Goal: Use online tool/utility: Utilize a website feature to perform a specific function

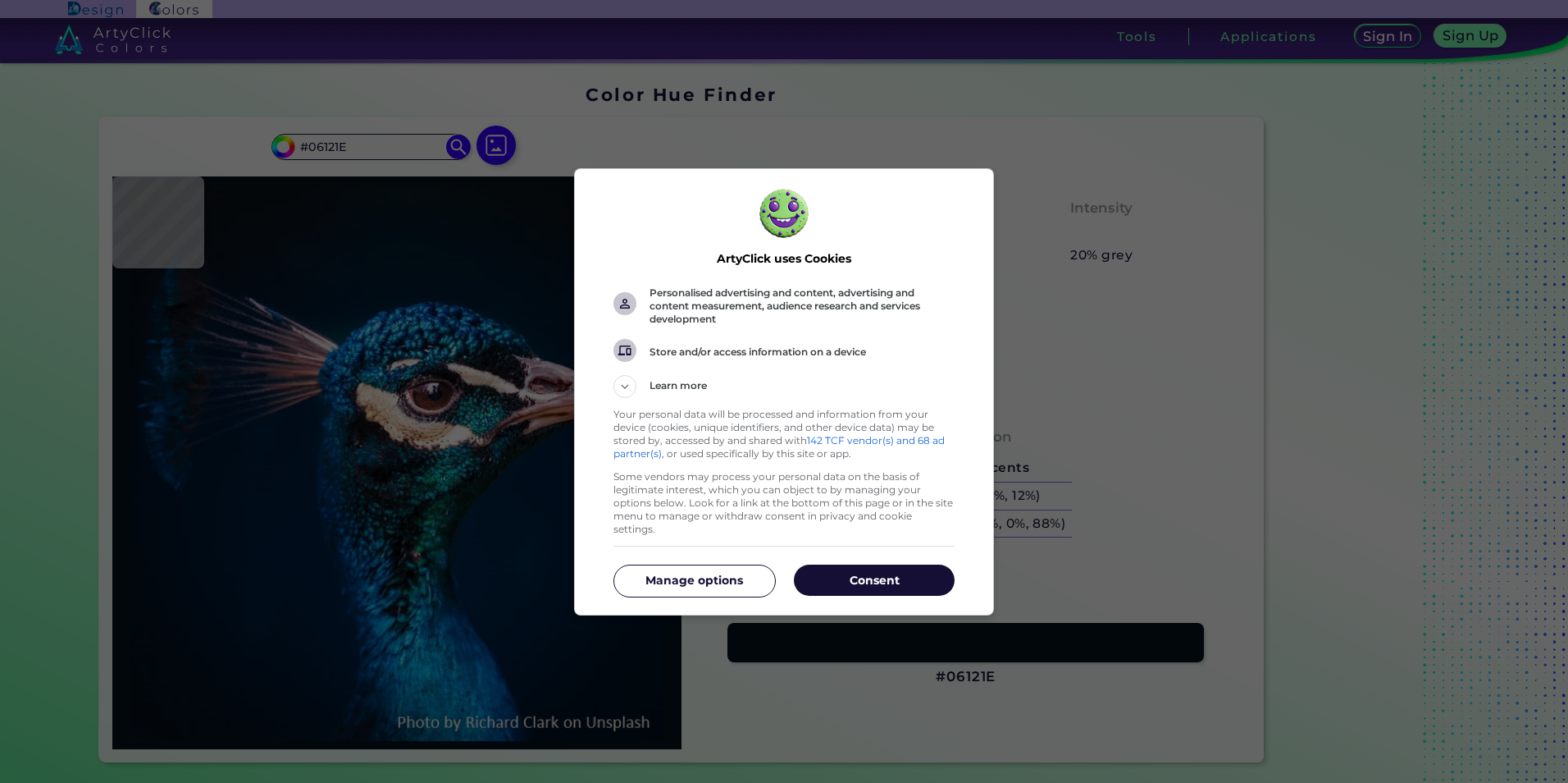
drag, startPoint x: 874, startPoint y: 574, endPoint x: 860, endPoint y: 567, distance: 15.7
click at [874, 574] on p "Consent" at bounding box center [875, 580] width 160 height 16
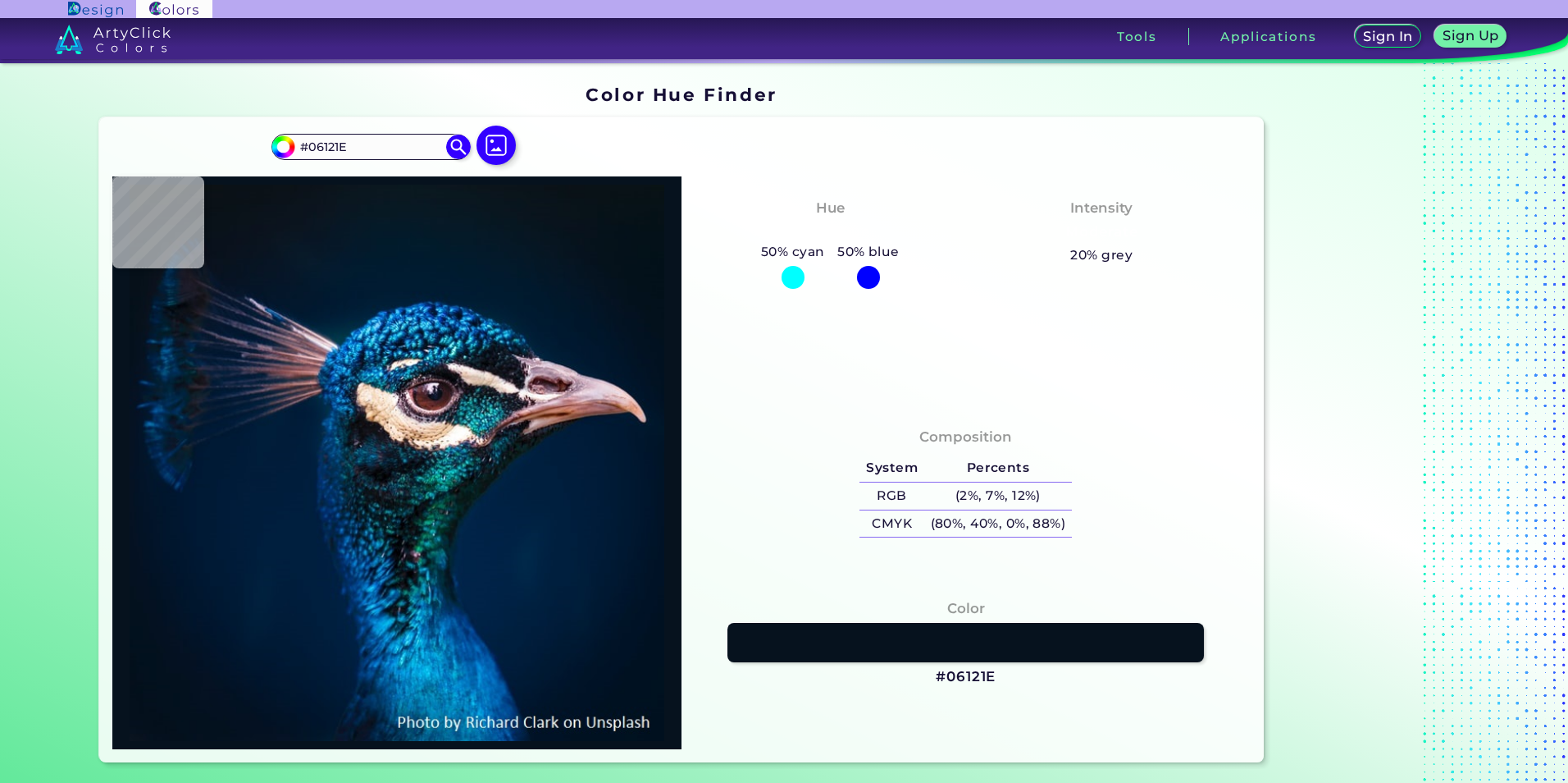
type input "#000000"
type input "#021019"
type input "#05121b"
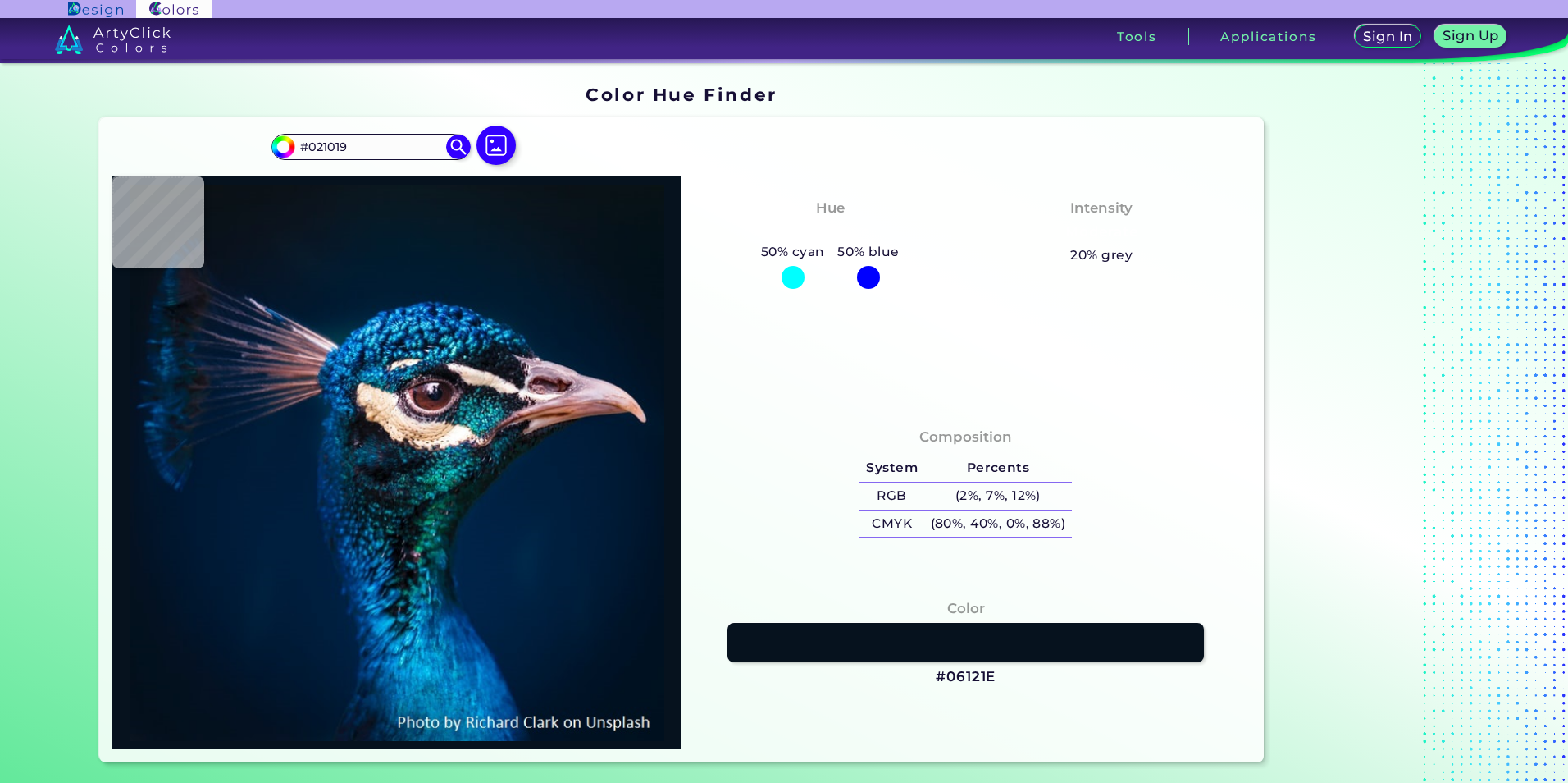
type input "#05121B"
type input "#04121e"
type input "#04121E"
type input "#06141f"
type input "#06141F"
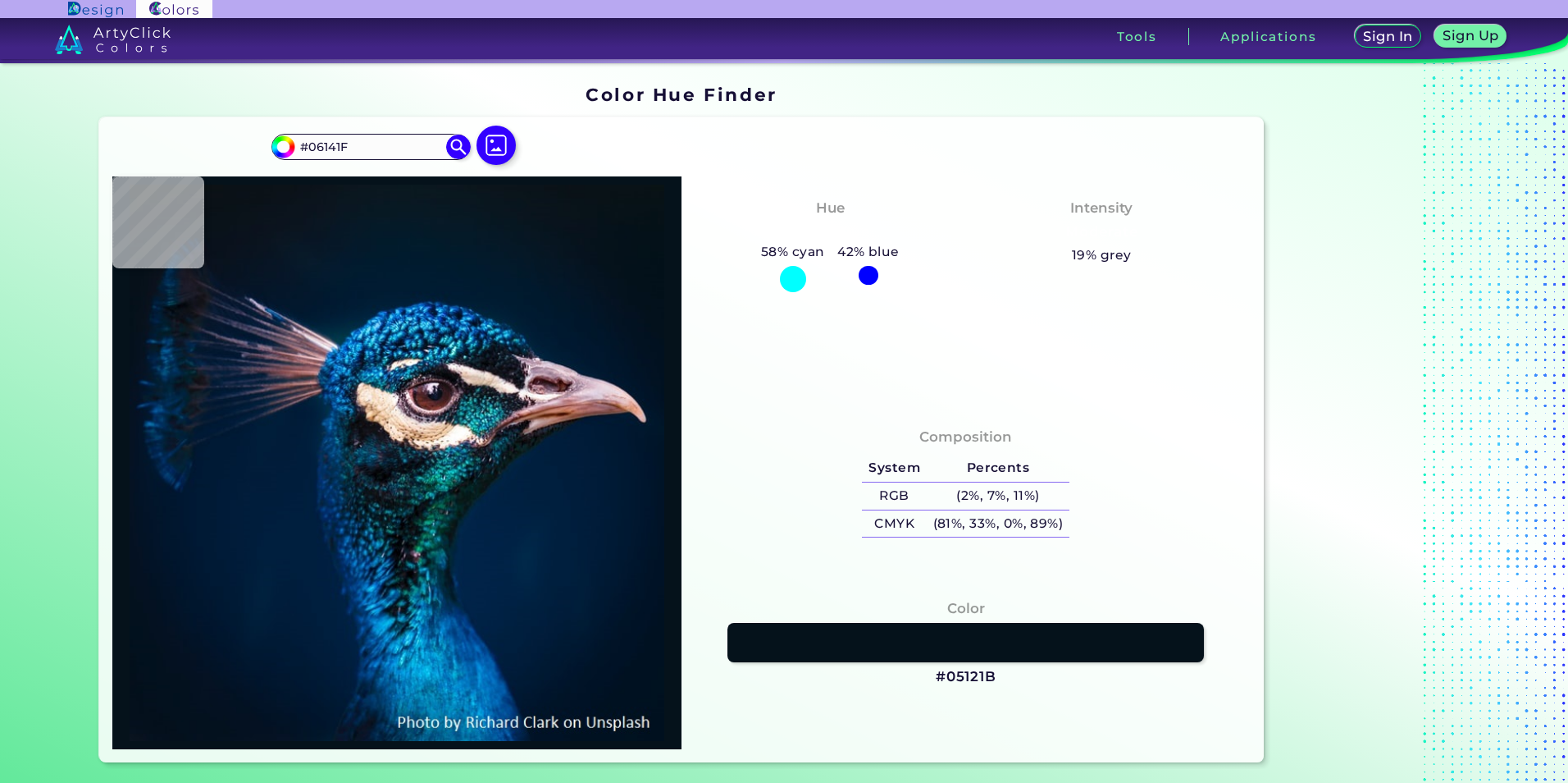
type input "#061623"
type input "#061824"
type input "#071925"
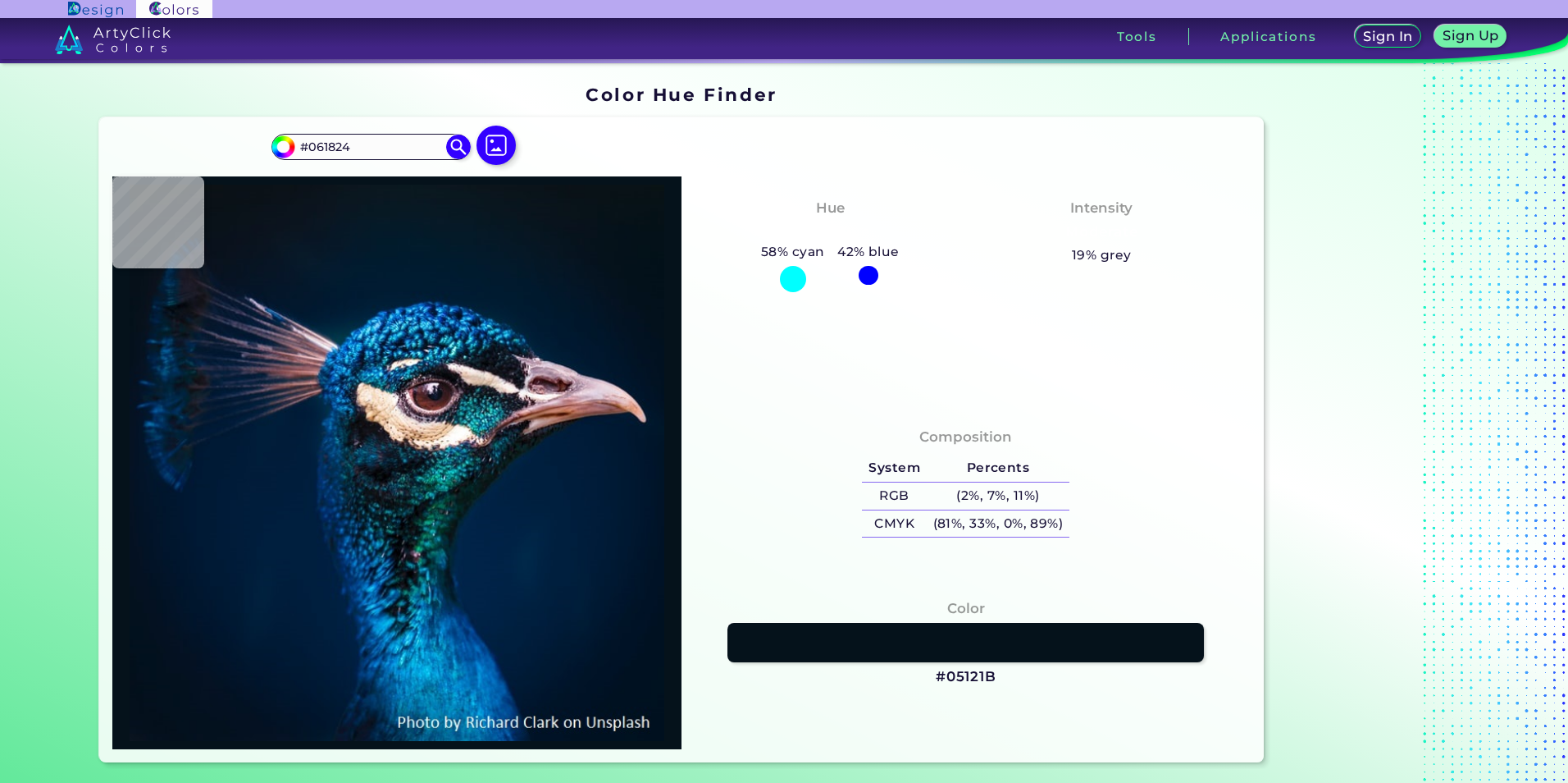
type input "#071925"
type input "#081823"
type input "#0a1821"
type input "#0A1821"
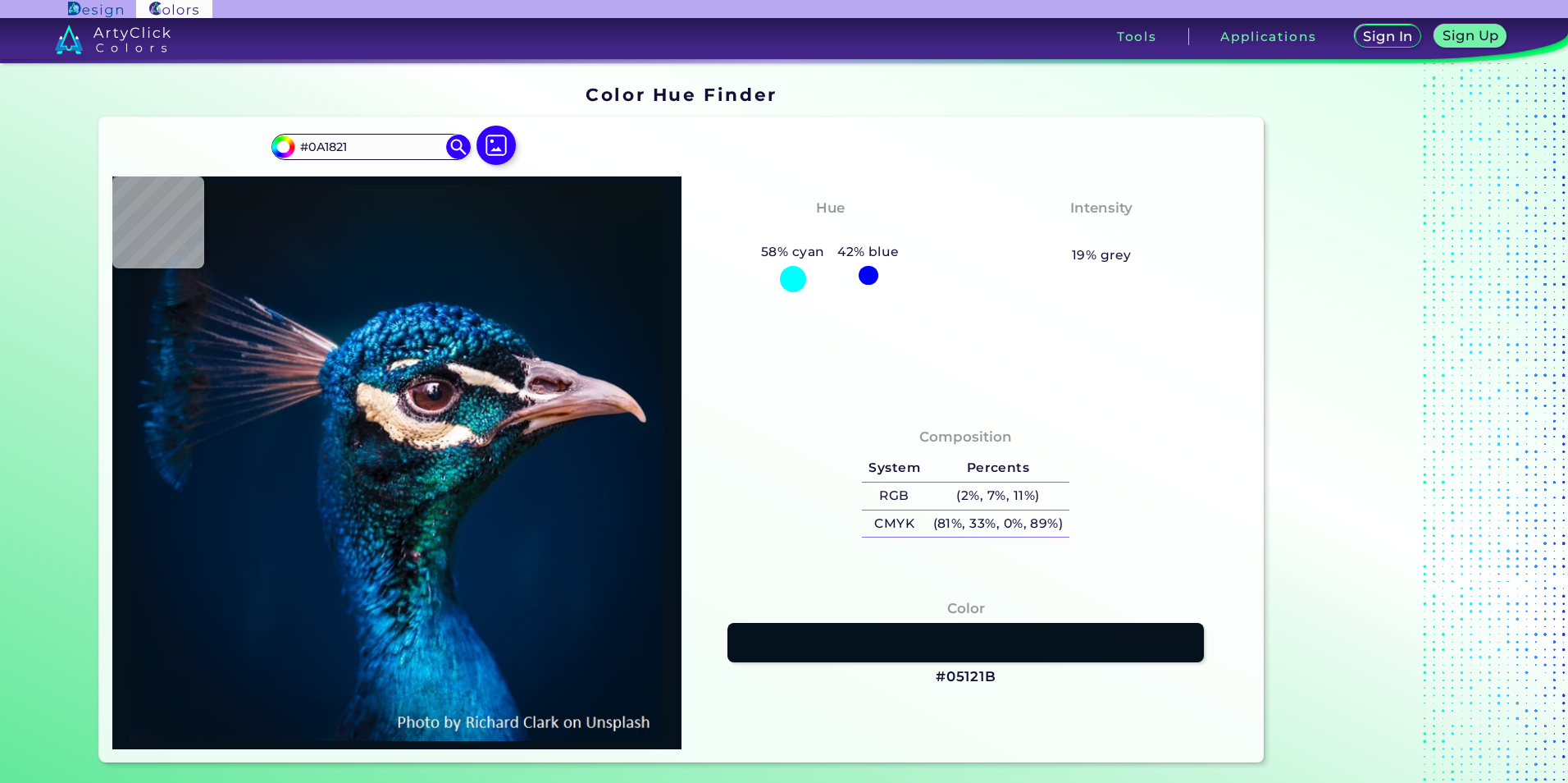
type input "#0a1720"
type input "#0A1720"
type input "#0c161f"
type input "#0C161F"
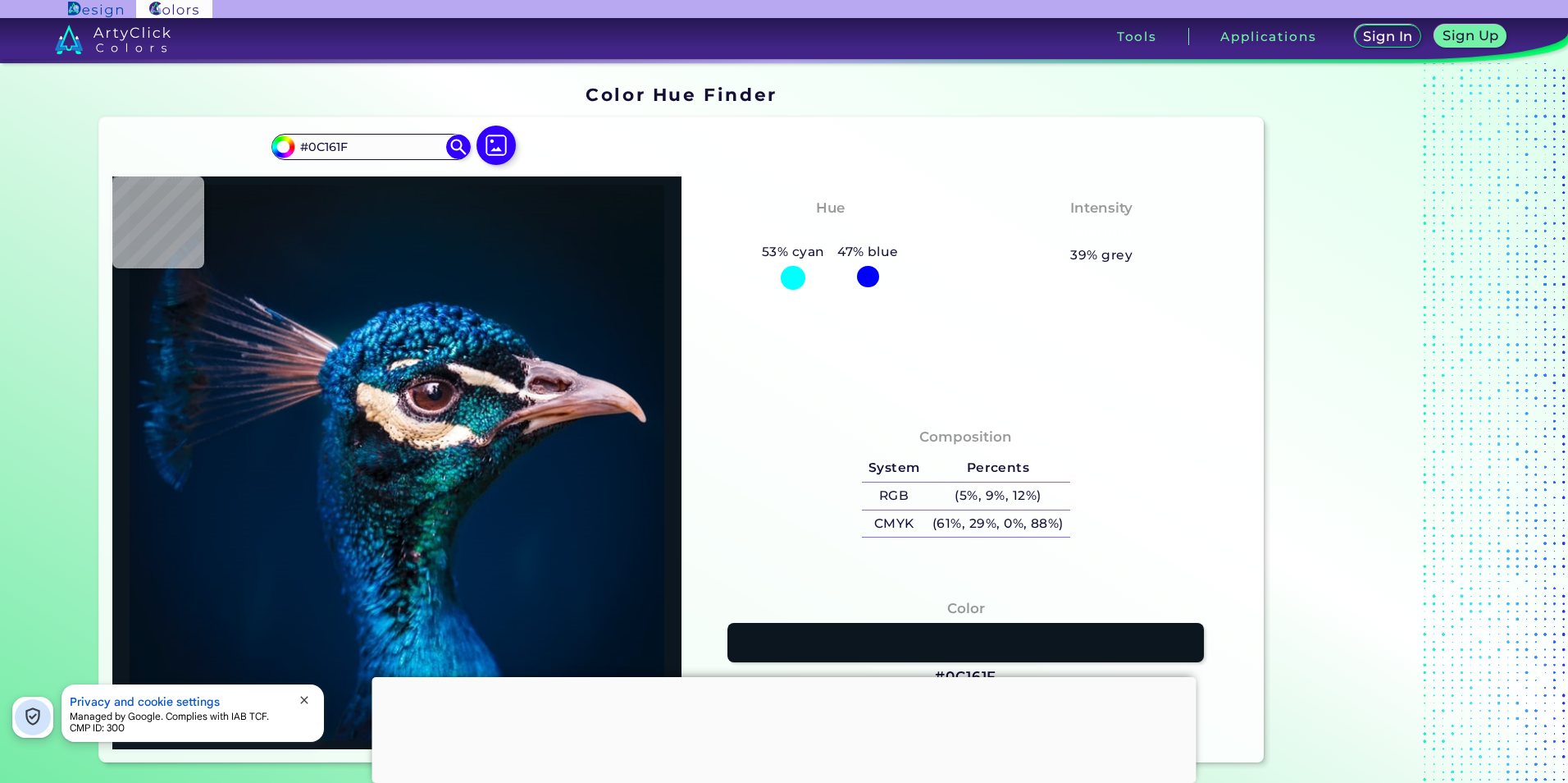
type input "#09141a"
type input "#09141A"
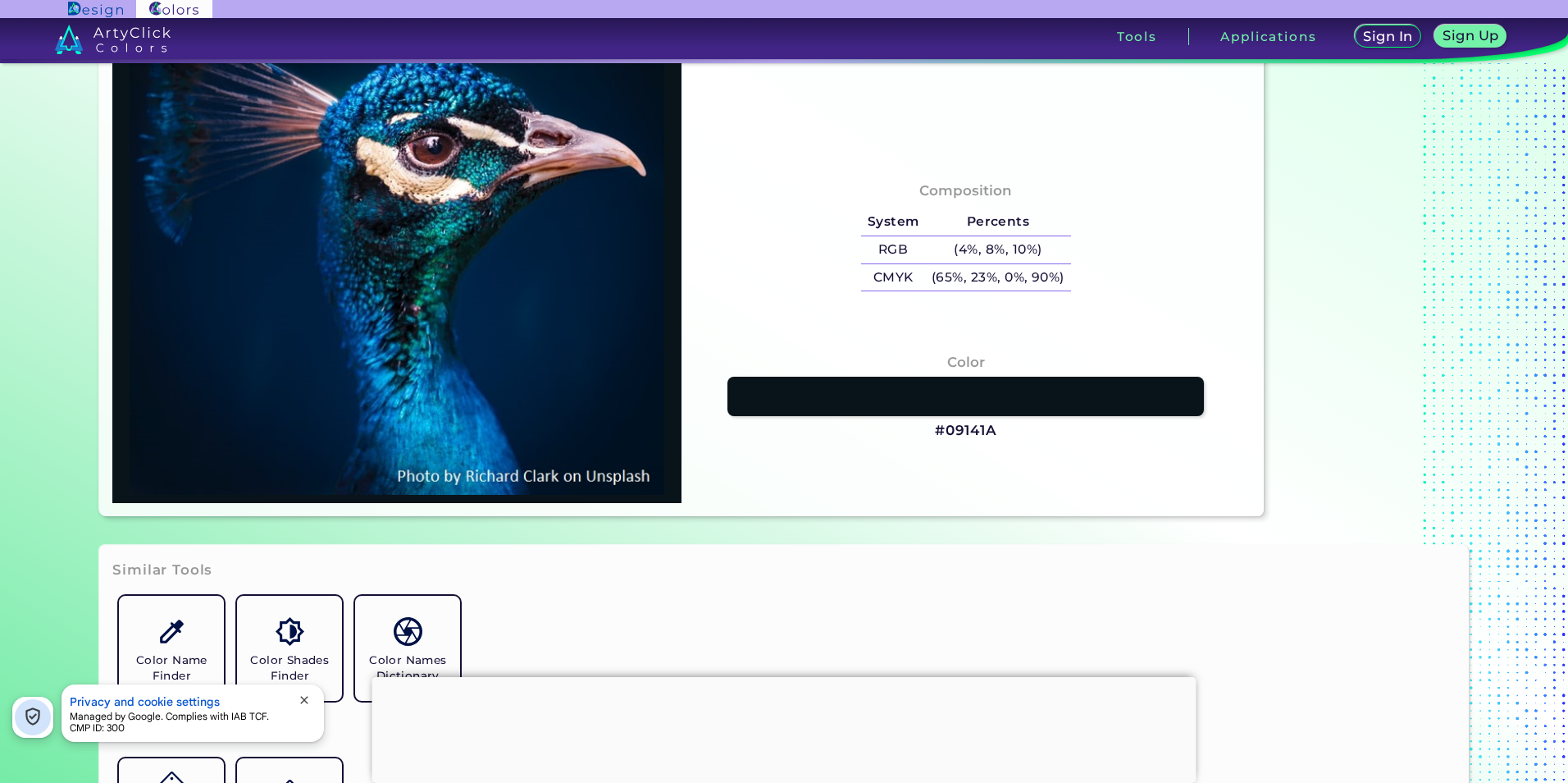
scroll to position [575, 0]
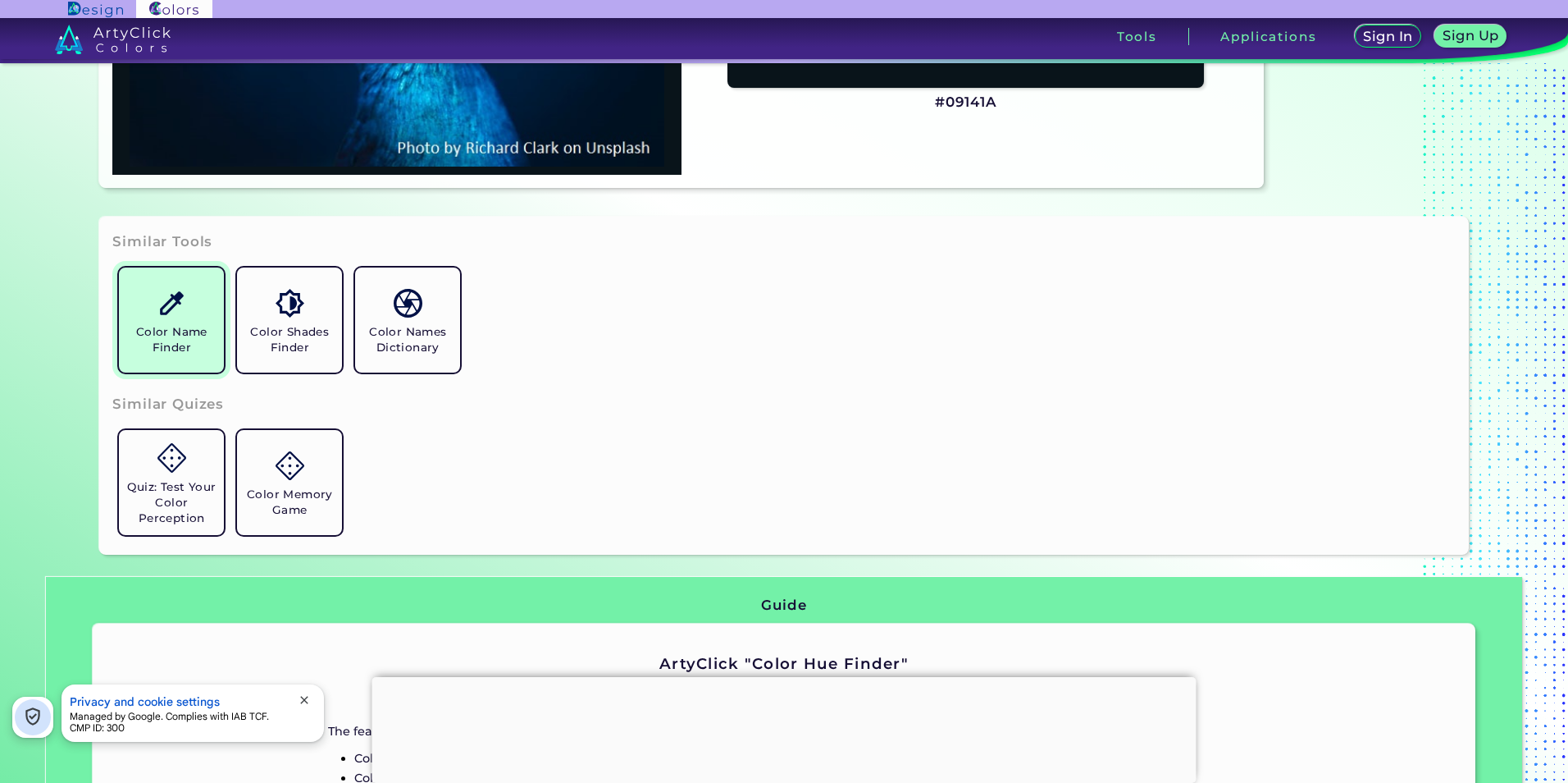
click at [179, 345] on h5 "Color Name Finder" at bounding box center [171, 339] width 92 height 32
